Goal: Find contact information: Find contact information

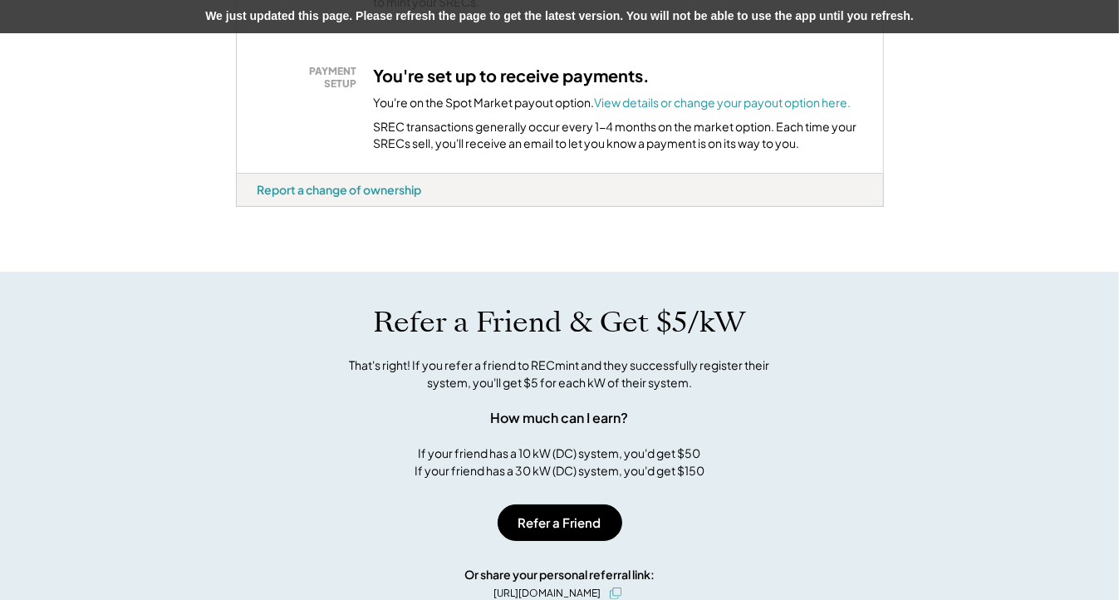
scroll to position [665, 0]
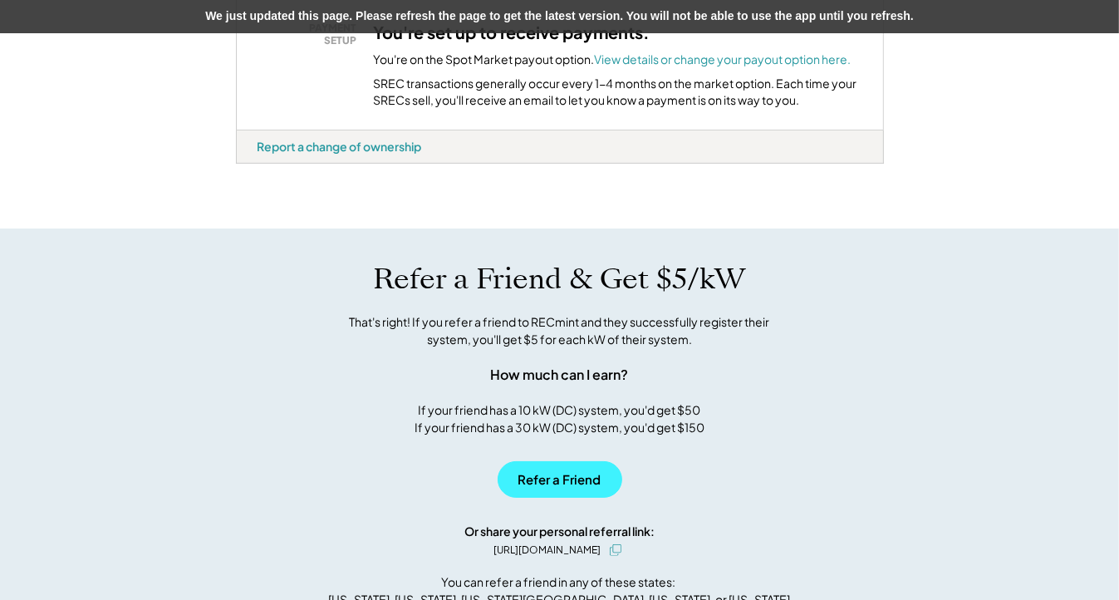
click at [525, 491] on button "Refer a Friend" at bounding box center [560, 479] width 125 height 37
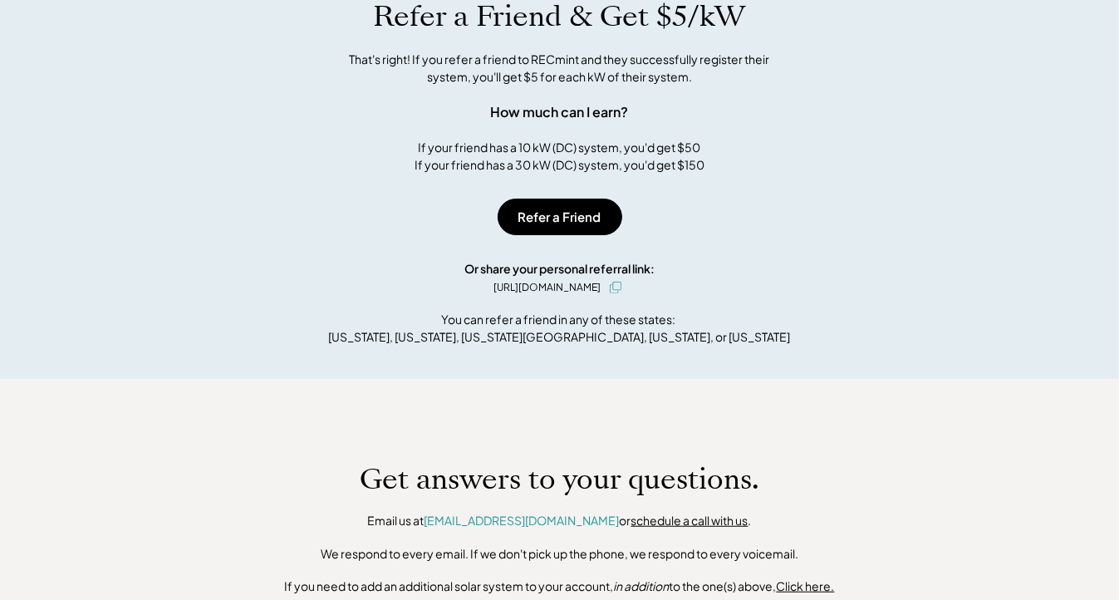
scroll to position [819, 0]
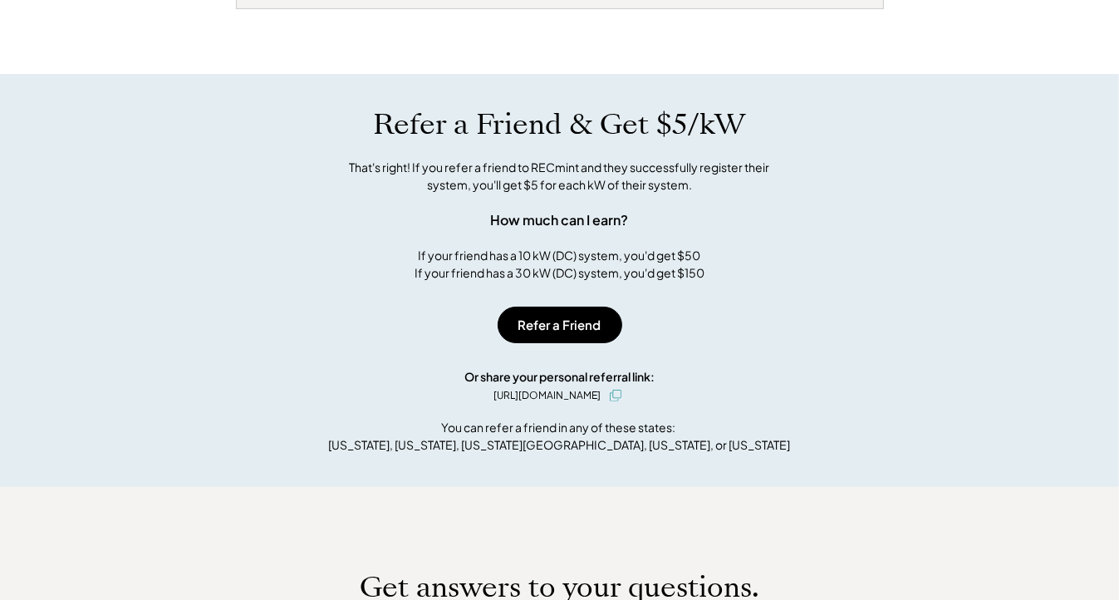
click at [622, 401] on use at bounding box center [616, 396] width 12 height 12
click at [622, 401] on icon at bounding box center [616, 396] width 12 height 12
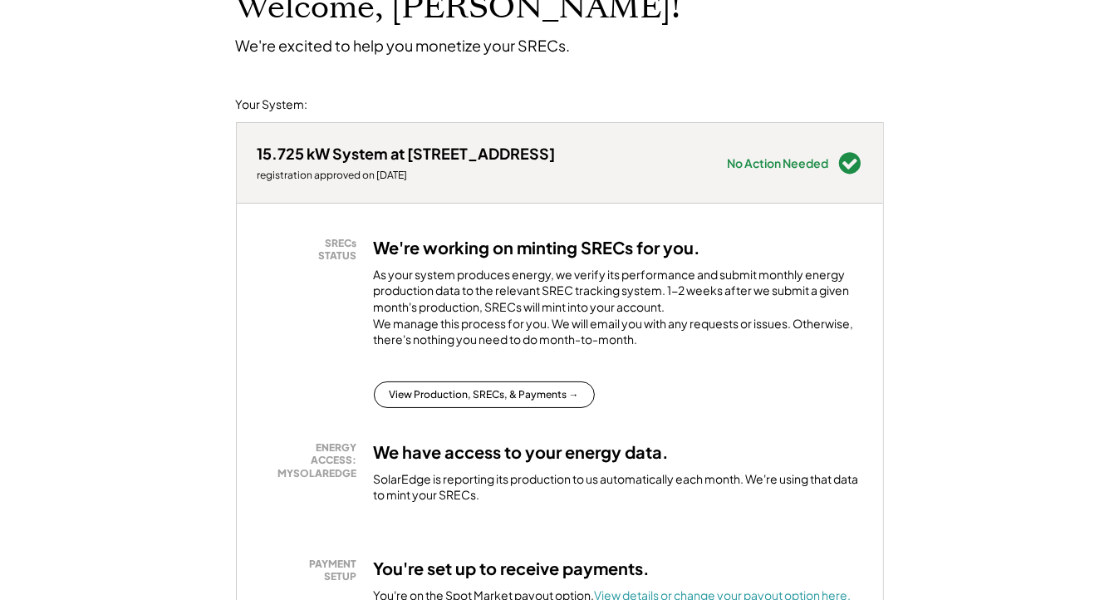
scroll to position [0, 0]
